Goal: Find specific page/section: Find specific page/section

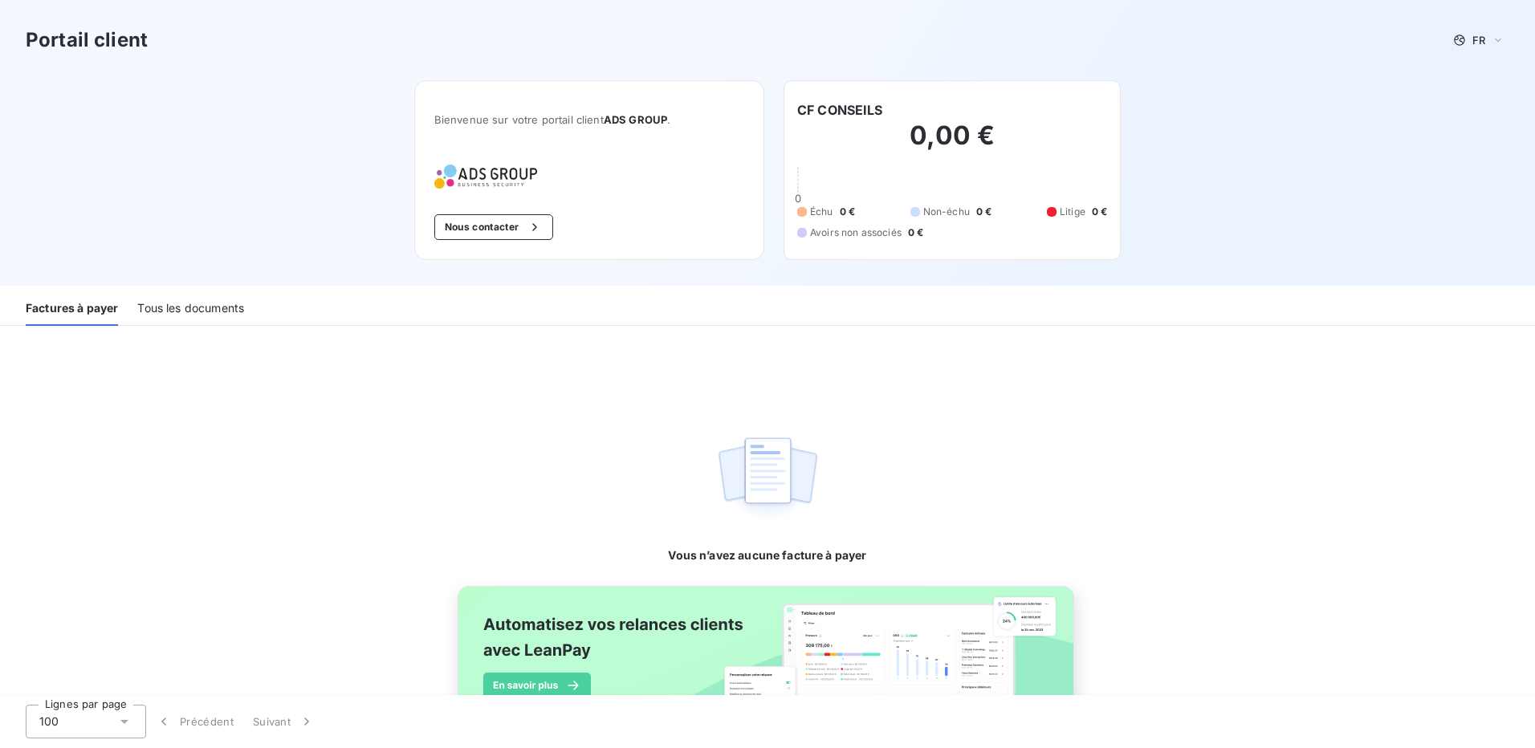
click at [159, 307] on div "Tous les documents" at bounding box center [190, 309] width 107 height 34
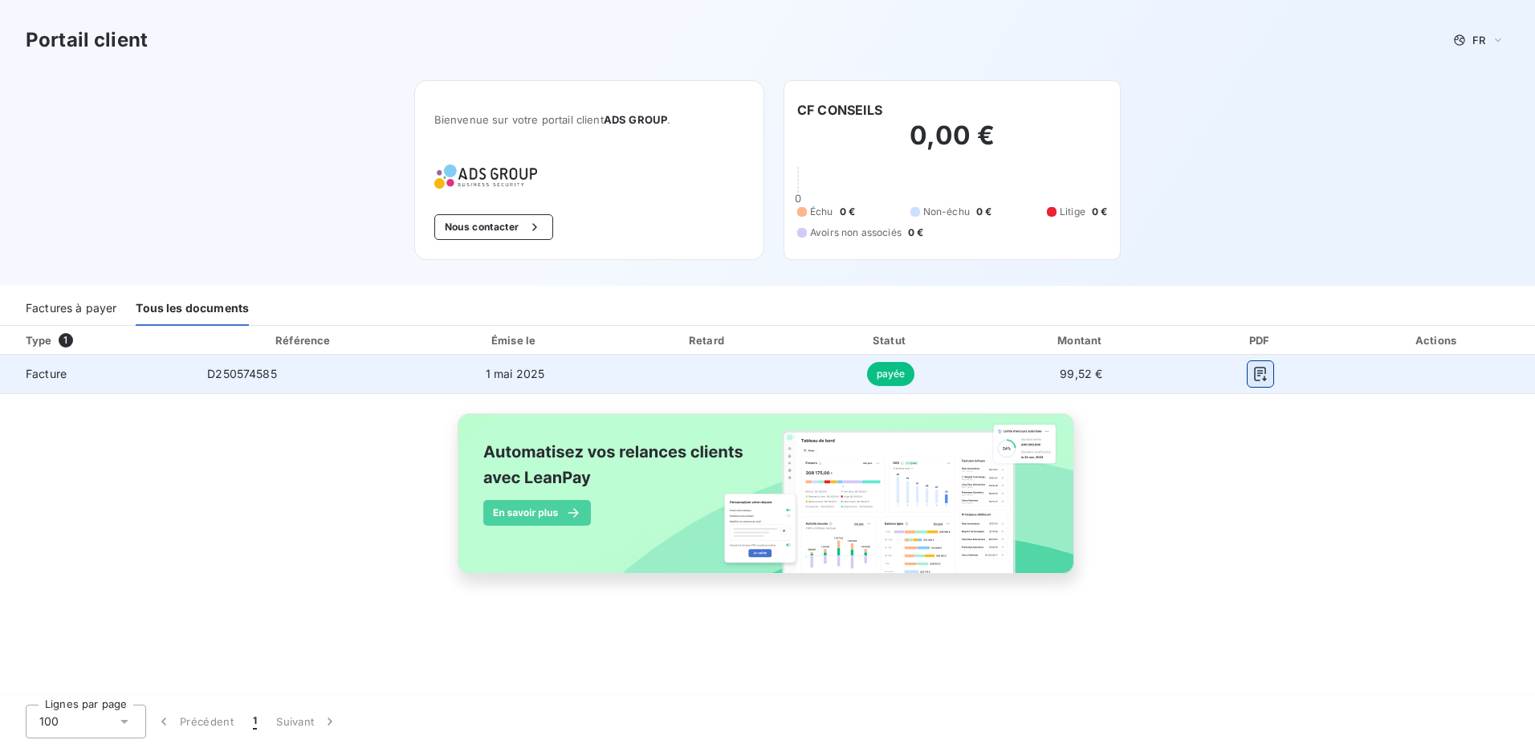
click at [1257, 372] on icon "button" at bounding box center [1260, 374] width 16 height 16
